Goal: Information Seeking & Learning: Find specific page/section

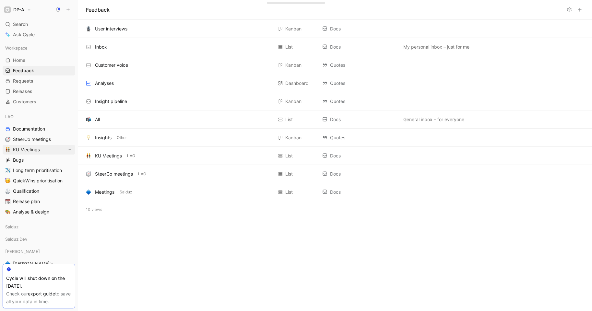
click at [25, 151] on span "KU Meetings" at bounding box center [26, 150] width 27 height 6
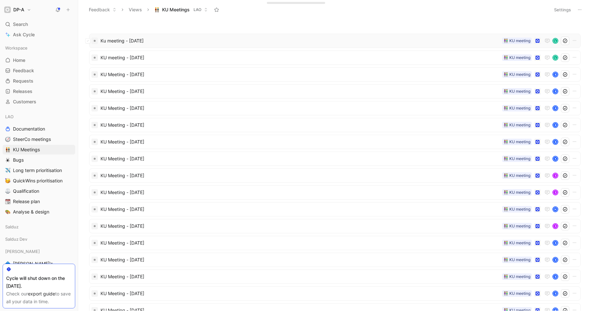
click at [143, 42] on span "Ku meeting - [DATE]" at bounding box center [300, 41] width 399 height 8
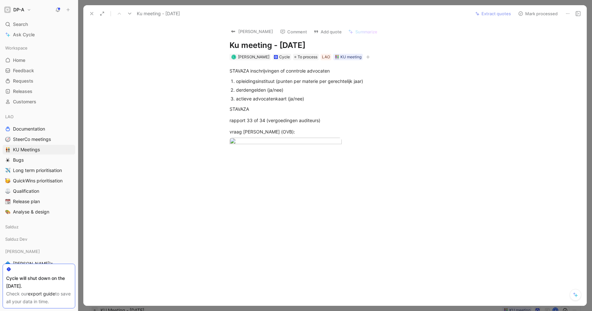
click at [344, 257] on div at bounding box center [342, 209] width 490 height 93
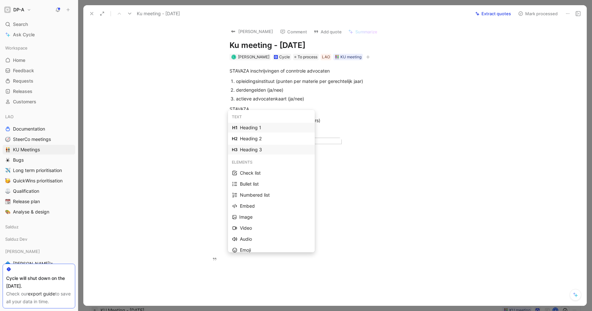
click at [260, 148] on div "Heading 3" at bounding box center [275, 150] width 71 height 8
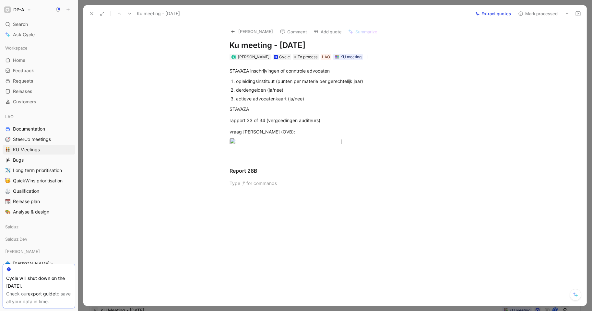
scroll to position [77, 0]
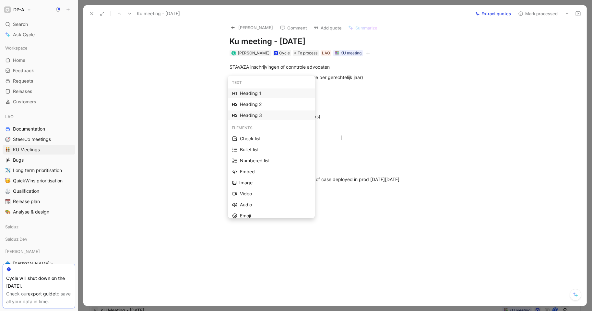
click at [265, 115] on div "Heading 3" at bounding box center [275, 116] width 71 height 8
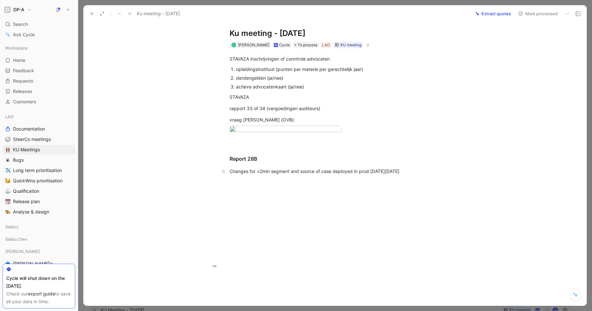
click at [403, 177] on p "Changes for <2min segment and source of case deployed in prod [DATE][DATE]" at bounding box center [341, 171] width 249 height 11
click at [384, 175] on div "Changes for <2min segment and source of case deployed in prod [DATE][DATE]" at bounding box center [342, 171] width 225 height 7
click at [262, 188] on p at bounding box center [341, 182] width 249 height 11
click at [256, 208] on h3 at bounding box center [341, 198] width 249 height 19
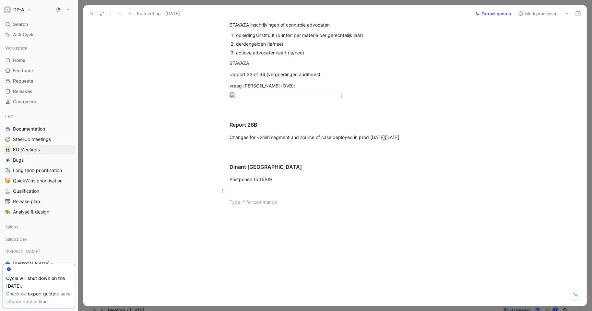
click at [235, 194] on div at bounding box center [342, 191] width 225 height 7
click at [241, 206] on div at bounding box center [342, 202] width 225 height 7
click at [230, 152] on div at bounding box center [342, 148] width 225 height 7
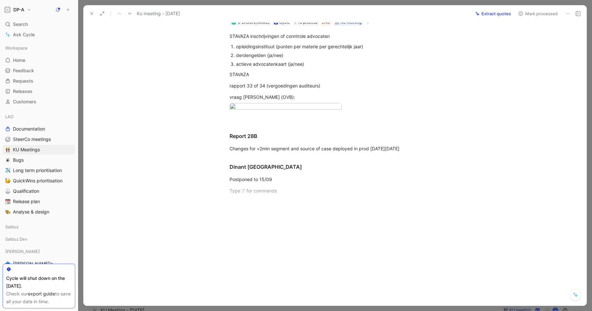
click at [241, 196] on p at bounding box center [341, 191] width 249 height 11
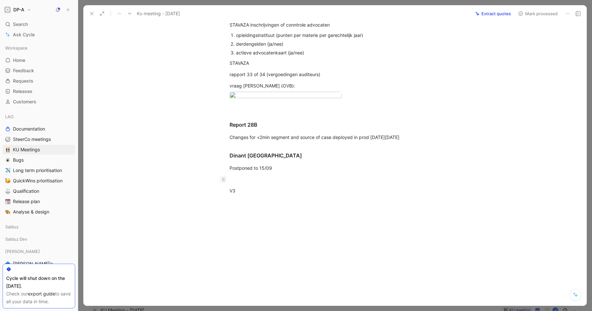
click at [222, 182] on icon at bounding box center [223, 179] width 5 height 5
click at [239, 194] on div "V3" at bounding box center [342, 191] width 225 height 7
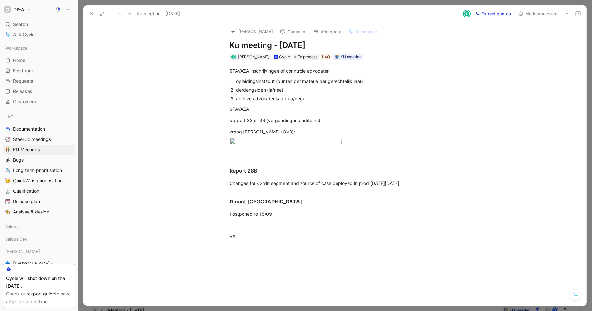
scroll to position [141, 0]
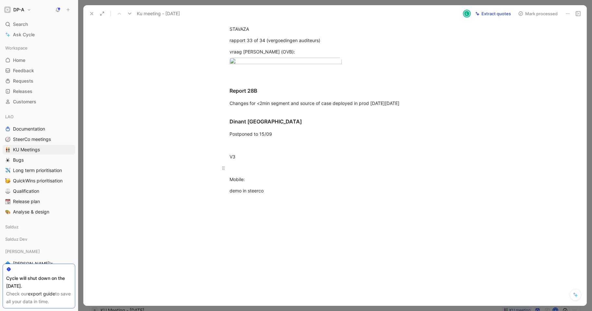
click at [238, 172] on div at bounding box center [342, 168] width 225 height 7
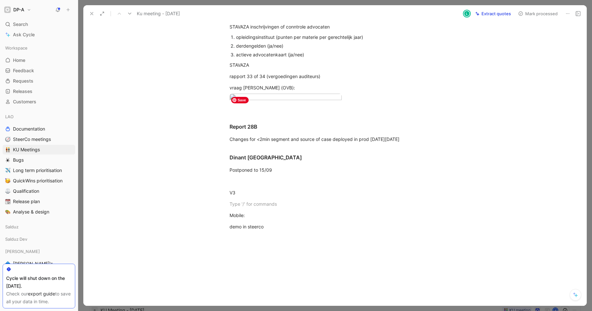
scroll to position [0, 0]
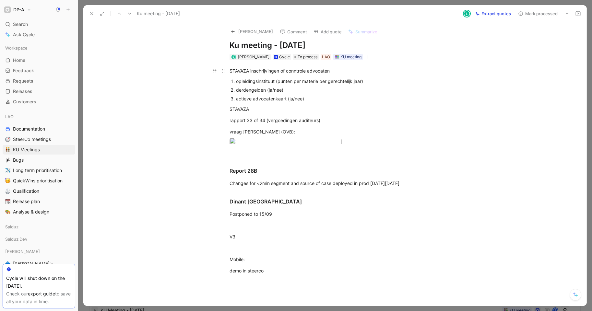
click at [230, 71] on div "STAVAZA inschrijvingen of conntrole advocaten" at bounding box center [342, 70] width 225 height 7
click at [313, 97] on div "actieve advocatenkaart (ja/nee)" at bounding box center [345, 98] width 218 height 7
click at [261, 71] on div "STAVAZA inschrijvingen of conntrole advocaten" at bounding box center [342, 70] width 225 height 7
drag, startPoint x: 228, startPoint y: 68, endPoint x: 296, endPoint y: 125, distance: 88.6
click at [296, 125] on div "STAVAZA inschrijvingen of conntrole advocaten opleidingsinstituut (punten per m…" at bounding box center [342, 176] width 490 height 233
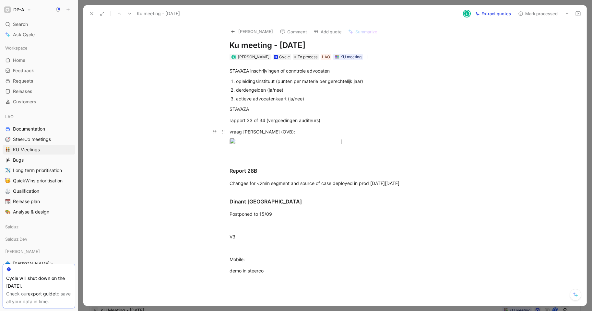
click at [297, 128] on p "vraag [PERSON_NAME] (OVB):" at bounding box center [341, 132] width 249 height 11
drag, startPoint x: 330, startPoint y: 71, endPoint x: 266, endPoint y: 73, distance: 63.9
click at [266, 73] on div "STAVAZA inschrijvingen of conntrole advocaten" at bounding box center [342, 70] width 225 height 7
click at [257, 79] on div "opleidingsinstituut (punten per materie per gerechtelijk jaar)" at bounding box center [345, 81] width 218 height 7
drag, startPoint x: 235, startPoint y: 89, endPoint x: 264, endPoint y: 91, distance: 29.2
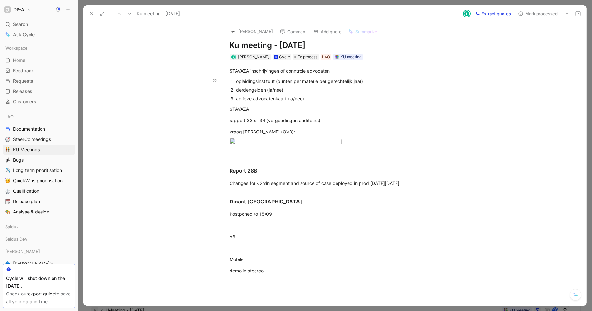
click at [264, 91] on div "derdengelden (ja/nee)" at bounding box center [345, 90] width 218 height 7
click at [284, 90] on div "derdengelden (ja/nee)" at bounding box center [345, 90] width 218 height 7
click at [249, 91] on div "derdengelden (ja/nee)" at bounding box center [345, 90] width 218 height 7
drag, startPoint x: 235, startPoint y: 81, endPoint x: 274, endPoint y: 82, distance: 39.6
click at [274, 82] on div "opleidingsinstituut (punten per materie per gerechtelijk jaar)" at bounding box center [345, 81] width 218 height 7
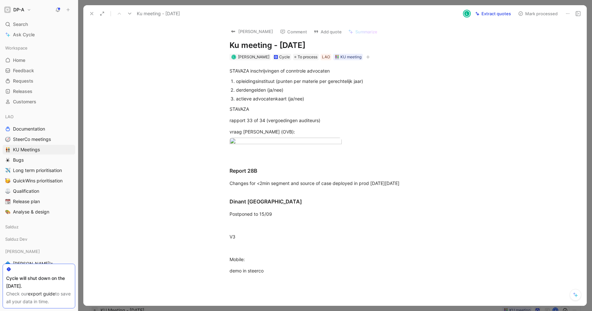
scroll to position [1, 0]
drag, startPoint x: 235, startPoint y: 98, endPoint x: 285, endPoint y: 97, distance: 50.0
click at [285, 97] on div "actieve advocatenkaart (ja/nee)" at bounding box center [345, 97] width 218 height 7
click at [309, 99] on div "actieve advocatenkaart (ja/nee)" at bounding box center [345, 97] width 218 height 7
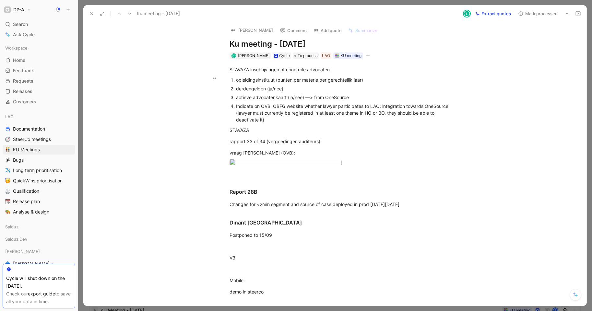
click at [261, 120] on div "Indicate on OVB, OBFG website whether lawyer participates to LAO: integration t…" at bounding box center [345, 113] width 218 height 20
click at [281, 130] on div "STAVAZA" at bounding box center [342, 130] width 225 height 7
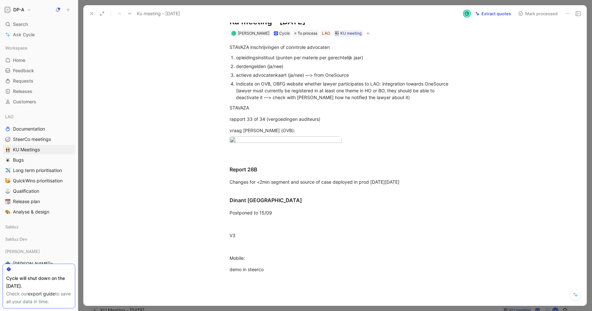
scroll to position [25, 0]
click at [230, 106] on div "STAVAZA" at bounding box center [342, 106] width 225 height 7
click at [230, 117] on div "rapport 33 of 34 (vergoedingen auditeurs)" at bounding box center [342, 118] width 225 height 7
click at [323, 117] on div "rapport 33 of 34 (vergoedingen auditeurs)" at bounding box center [342, 118] width 225 height 7
click at [230, 117] on div "rapport 33 of 34 (vergoedingen auditeurs)" at bounding box center [342, 118] width 225 height 7
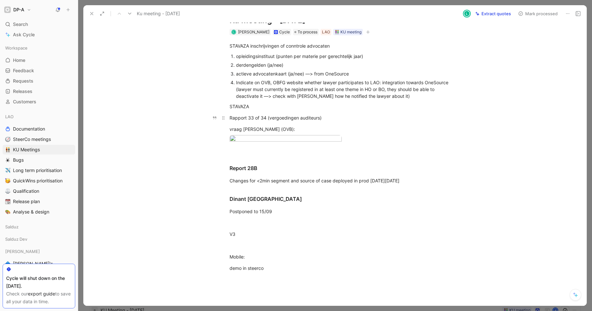
click at [339, 122] on p "Rapport 33 of 34 (vergoedingen auditeurs)" at bounding box center [341, 118] width 249 height 11
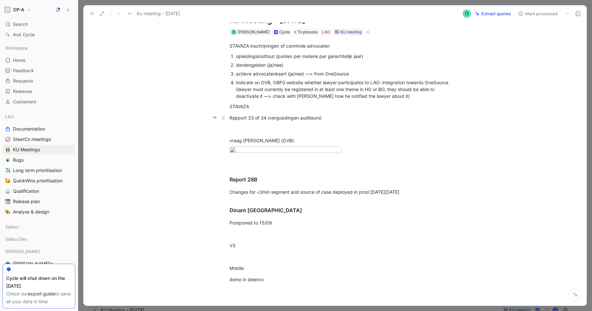
drag, startPoint x: 228, startPoint y: 118, endPoint x: 266, endPoint y: 118, distance: 37.6
click at [266, 118] on div "Rapport 33 of 34 (vergoedingen auditeurs)" at bounding box center [342, 118] width 225 height 7
click at [249, 126] on div at bounding box center [342, 129] width 225 height 7
drag, startPoint x: 253, startPoint y: 105, endPoint x: 228, endPoint y: 107, distance: 25.7
click at [230, 107] on div "STAVAZA" at bounding box center [342, 106] width 225 height 7
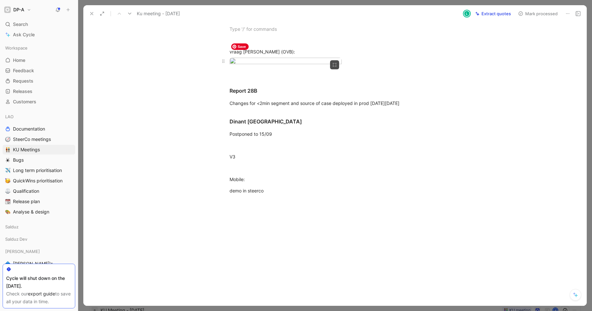
scroll to position [144, 0]
click at [253, 82] on body "DP-A Search ⌘ K Ask Cycle Workspace Home G then H Feedback G then F Requests G …" at bounding box center [296, 155] width 592 height 311
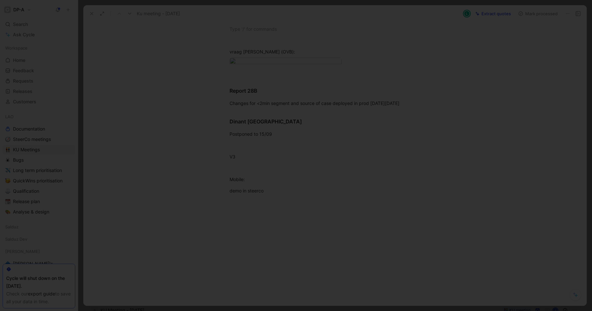
click at [499, 311] on div at bounding box center [296, 311] width 592 height 0
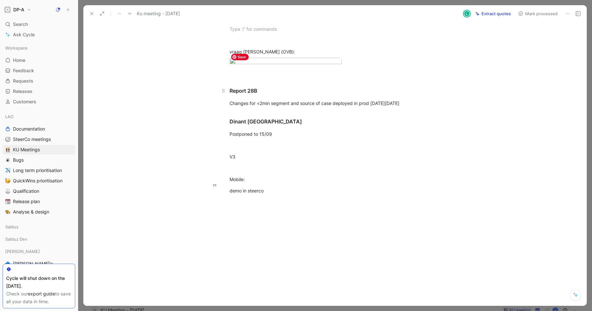
click at [260, 97] on h3 "Report 28B" at bounding box center [341, 88] width 249 height 19
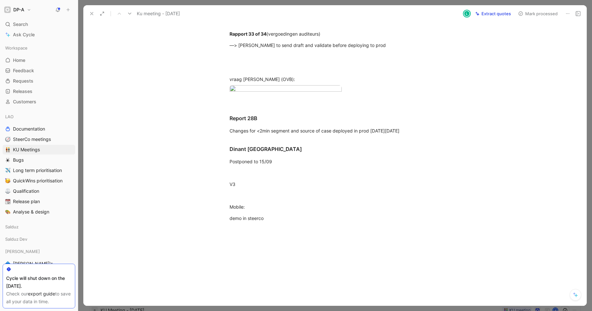
scroll to position [100, 0]
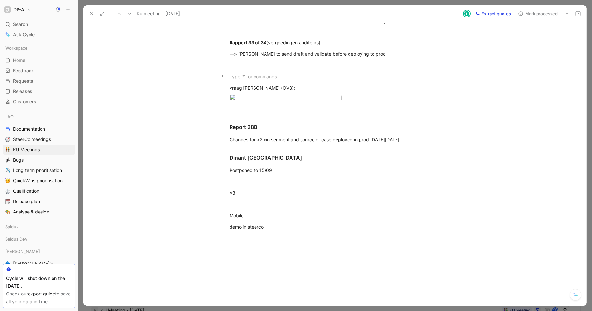
click at [230, 74] on div at bounding box center [342, 76] width 225 height 7
click at [298, 143] on body "DP-A Search ⌘ K Ask Cycle Workspace Home G then H Feedback G then F Requests G …" at bounding box center [296, 155] width 592 height 311
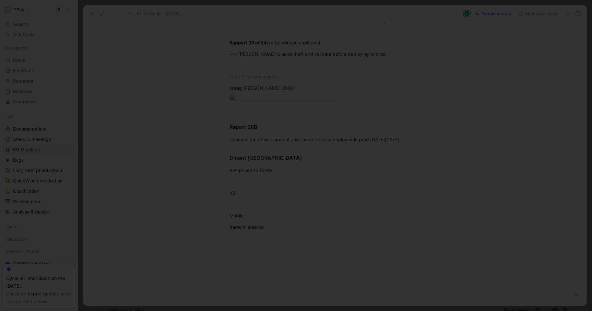
click at [108, 311] on div at bounding box center [296, 311] width 592 height 0
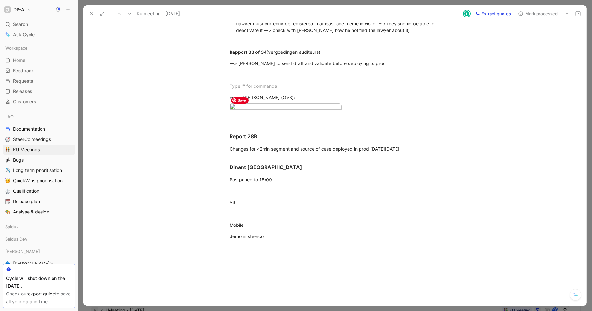
scroll to position [90, 0]
drag, startPoint x: 229, startPoint y: 87, endPoint x: 232, endPoint y: 90, distance: 4.1
click at [230, 87] on div at bounding box center [342, 87] width 225 height 7
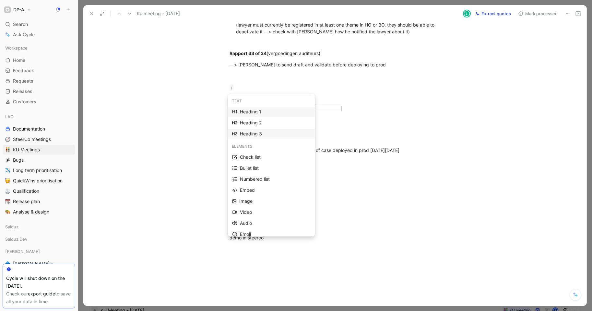
click at [248, 133] on div "Heading 3" at bounding box center [275, 134] width 71 height 8
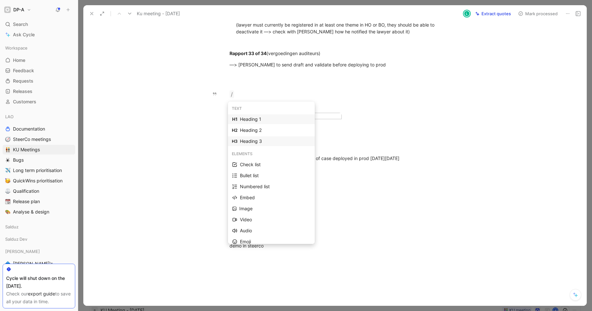
click at [256, 139] on div "Heading 3" at bounding box center [275, 142] width 71 height 8
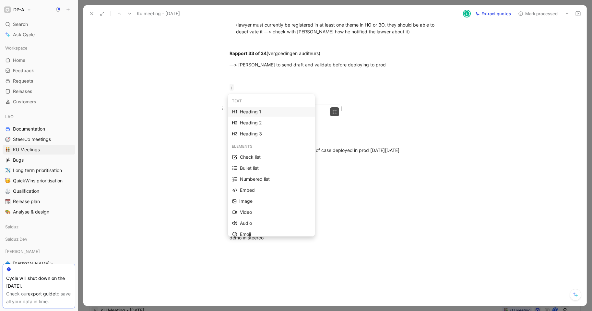
click at [249, 131] on div "Heading 3" at bounding box center [275, 134] width 71 height 8
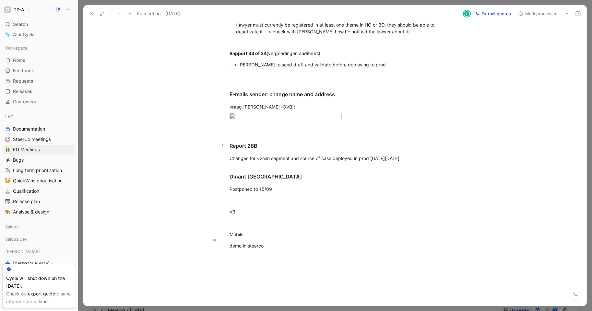
click at [308, 152] on h3 "Report 28B" at bounding box center [341, 143] width 249 height 19
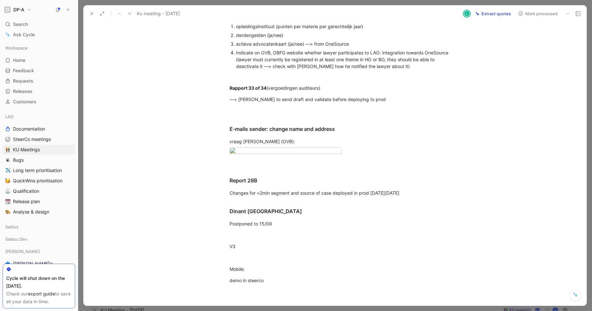
scroll to position [0, 0]
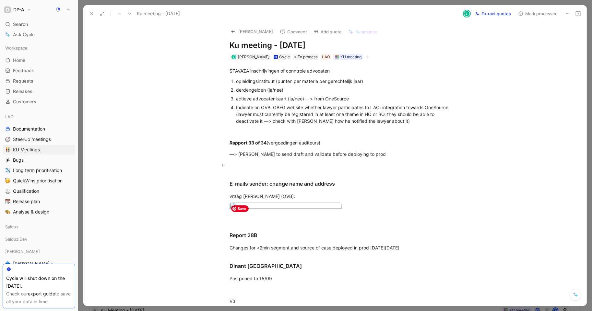
click at [230, 169] on div at bounding box center [342, 165] width 225 height 7
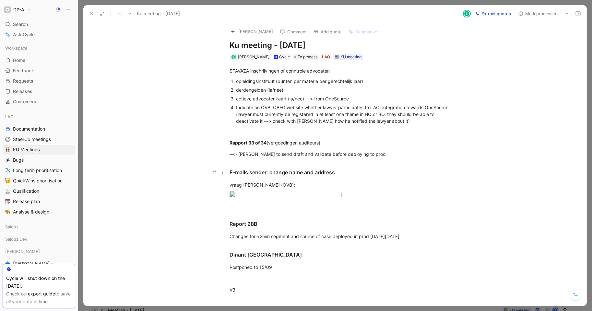
drag, startPoint x: 228, startPoint y: 172, endPoint x: 361, endPoint y: 177, distance: 133.1
click at [277, 171] on div "E-mails sender: change name and address" at bounding box center [342, 173] width 225 height 8
click at [322, 174] on div "E-mails sender: change name and address" at bounding box center [342, 173] width 225 height 8
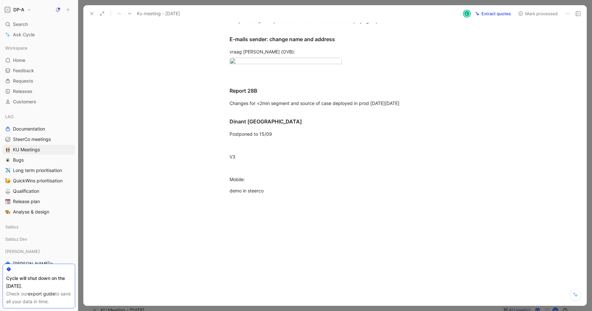
scroll to position [229, 0]
click at [250, 203] on div at bounding box center [342, 202] width 225 height 7
click at [265, 209] on div "STAVAZA inschrijvingen of conntrole advocaten opleidingsinstituut (punten per m…" at bounding box center [342, 70] width 490 height 286
drag, startPoint x: 227, startPoint y: 157, endPoint x: 237, endPoint y: 156, distance: 9.8
click at [237, 156] on div "V3" at bounding box center [342, 156] width 225 height 7
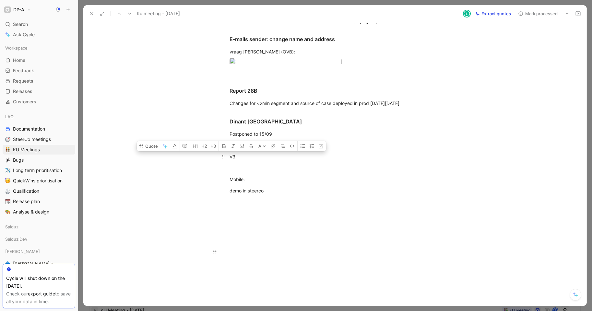
click at [239, 156] on div "V3" at bounding box center [342, 156] width 225 height 7
click at [278, 197] on p at bounding box center [341, 202] width 249 height 11
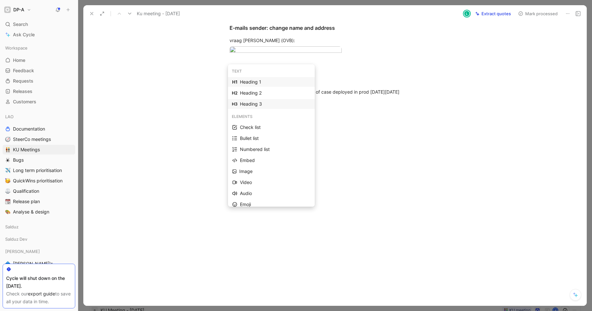
click at [256, 101] on div "Heading 3" at bounding box center [275, 104] width 71 height 8
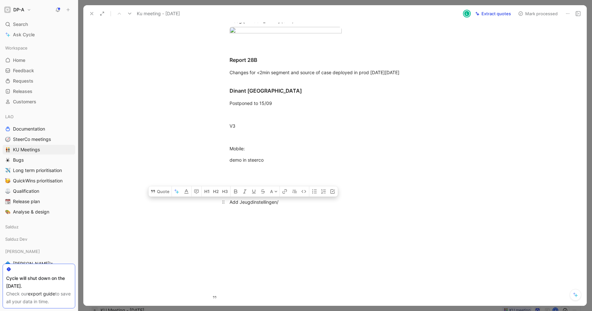
drag, startPoint x: 238, startPoint y: 232, endPoint x: 249, endPoint y: 233, distance: 10.7
click at [249, 206] on div "Add Jeugdinstellingen/" at bounding box center [342, 202] width 225 height 7
click at [300, 206] on div "Add Gemeentschapsinstellingen/" at bounding box center [342, 202] width 225 height 7
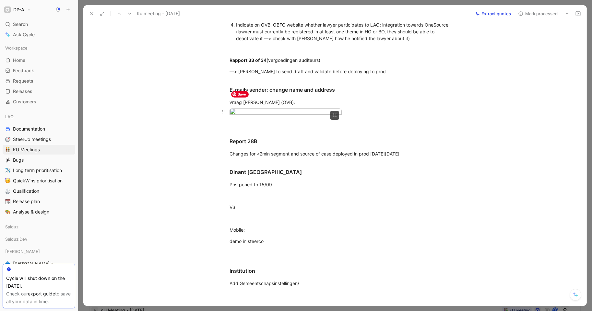
scroll to position [67, 0]
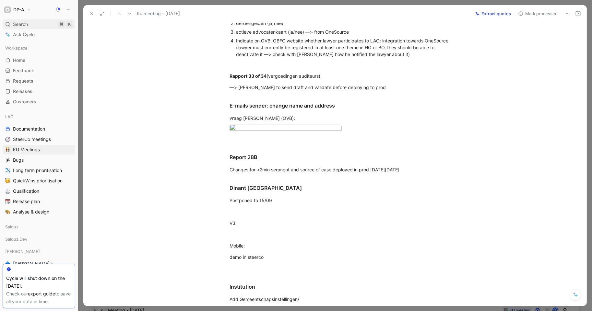
click at [24, 24] on span "Search" at bounding box center [20, 24] width 15 height 8
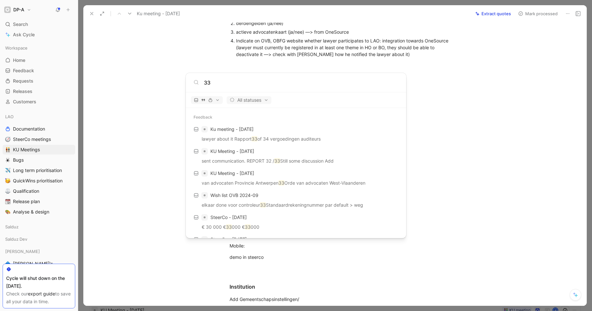
scroll to position [0, 0]
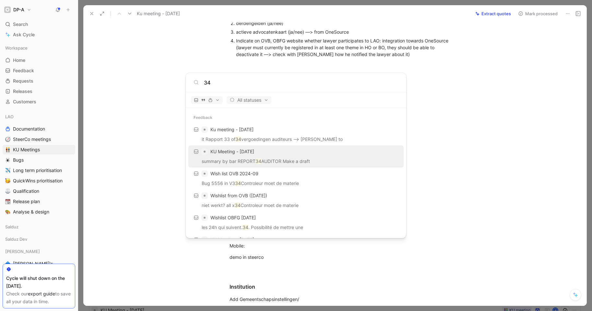
type input "34"
click at [293, 154] on div "KU Meeting - [DATE]" at bounding box center [296, 152] width 212 height 12
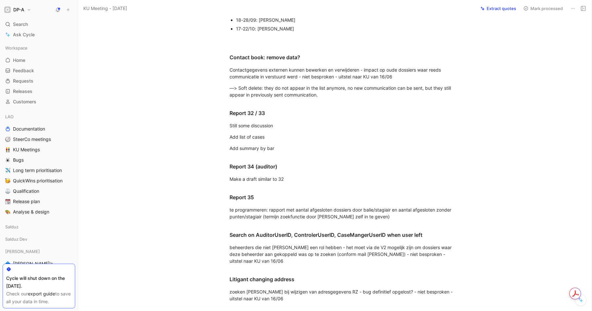
scroll to position [138, 0]
